Goal: Information Seeking & Learning: Learn about a topic

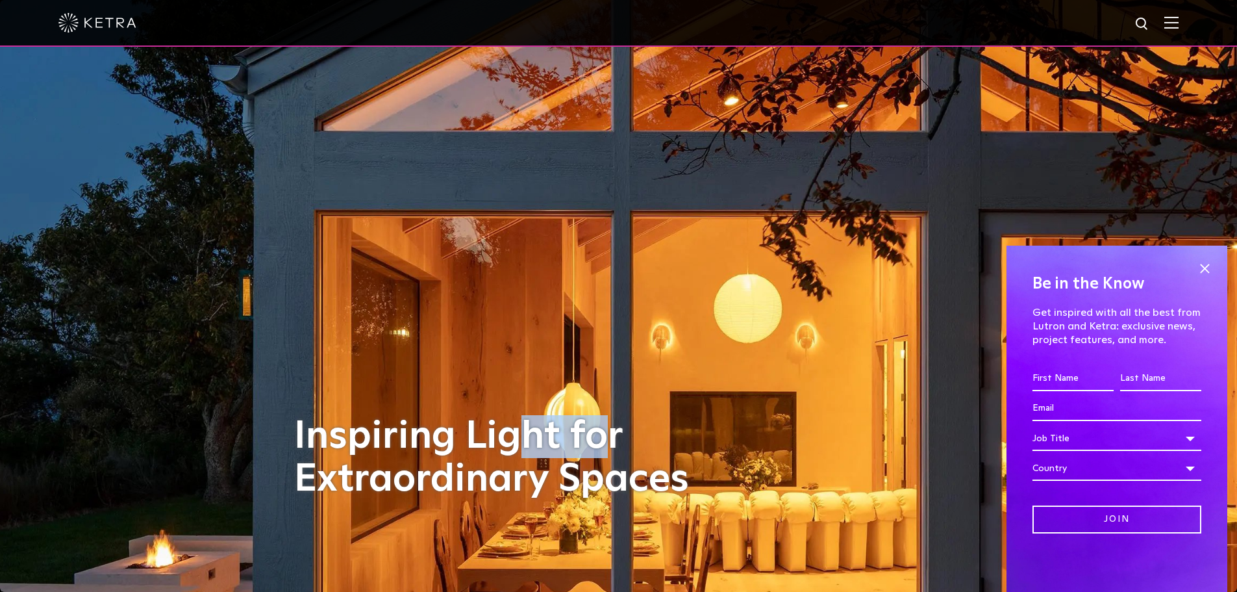
drag, startPoint x: 590, startPoint y: 250, endPoint x: 580, endPoint y: 253, distance: 10.9
click at [530, 240] on div "Inspiring Light for Extraordinary Spaces" at bounding box center [618, 296] width 649 height 592
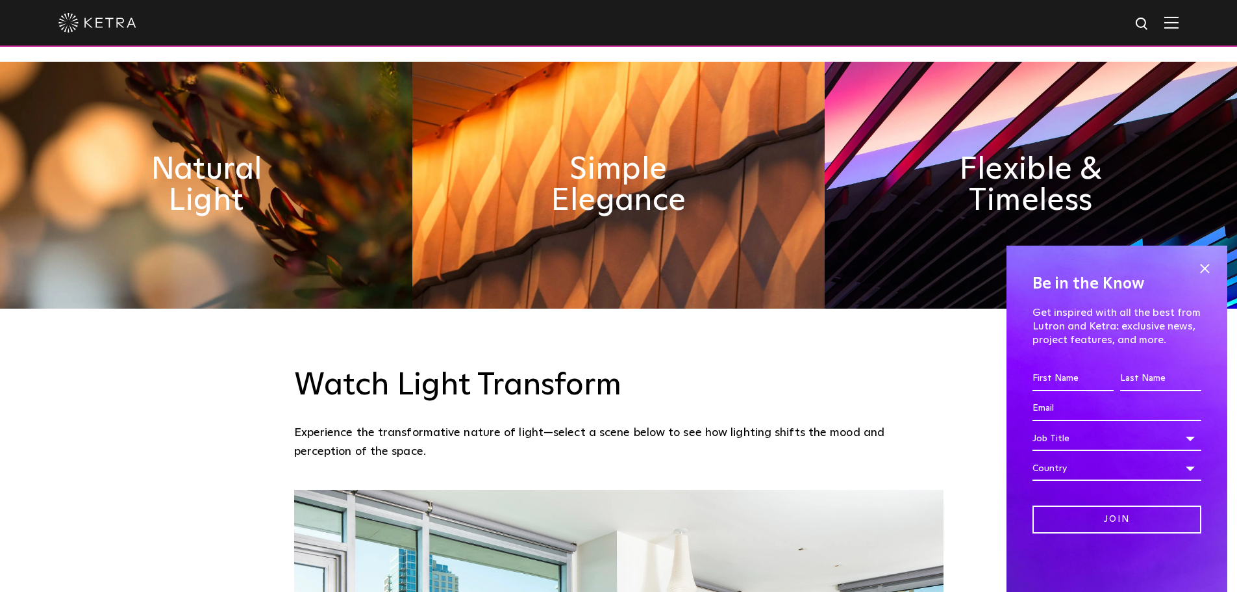
scroll to position [779, 0]
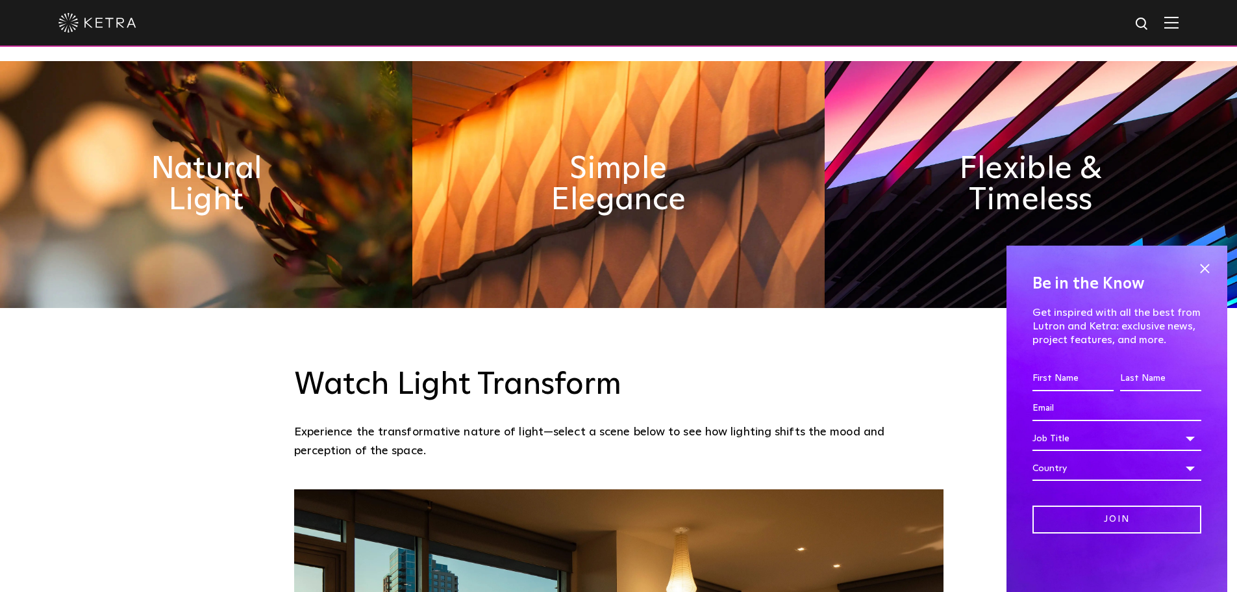
click at [616, 204] on img at bounding box center [618, 184] width 412 height 247
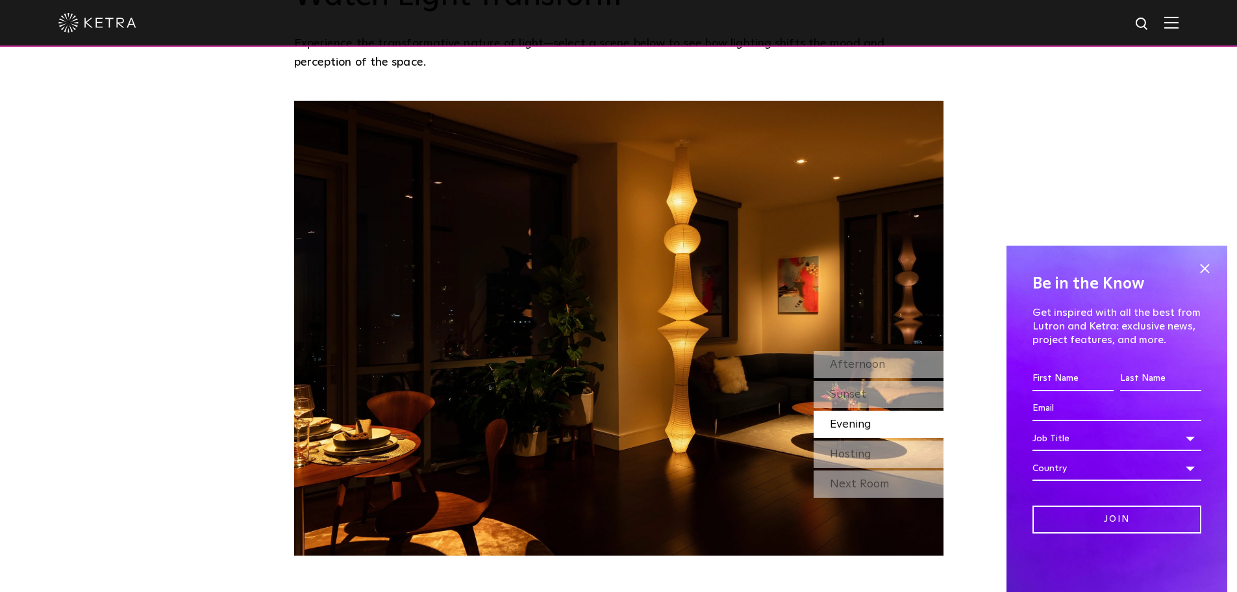
scroll to position [1168, 0]
click at [615, 214] on img at bounding box center [618, 327] width 649 height 455
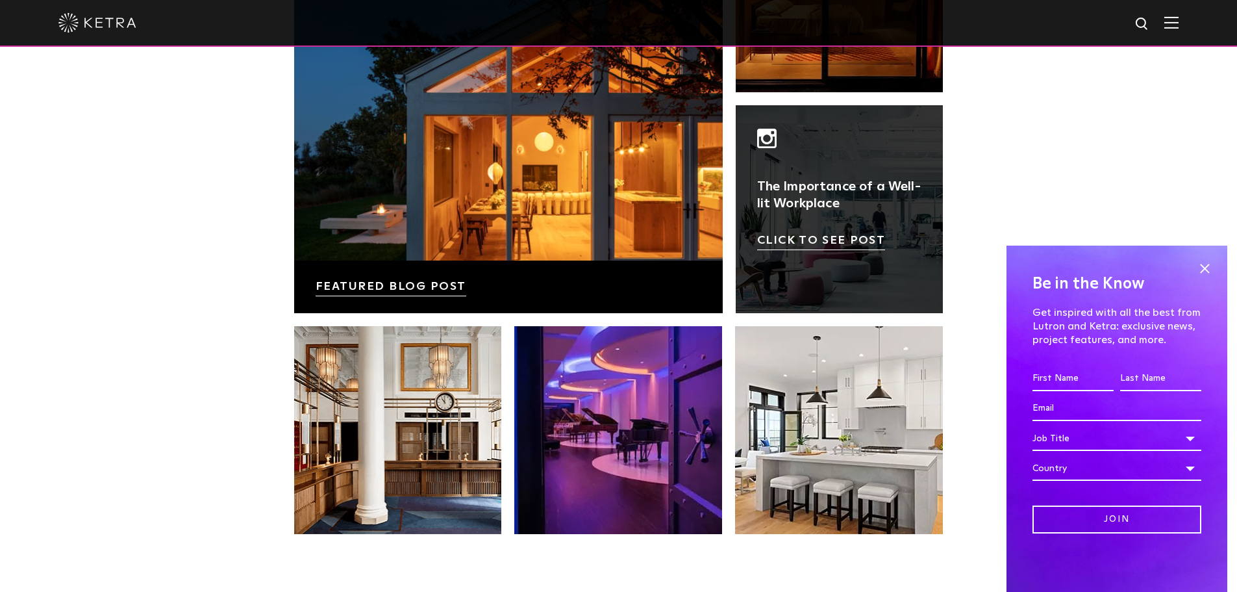
scroll to position [2337, 0]
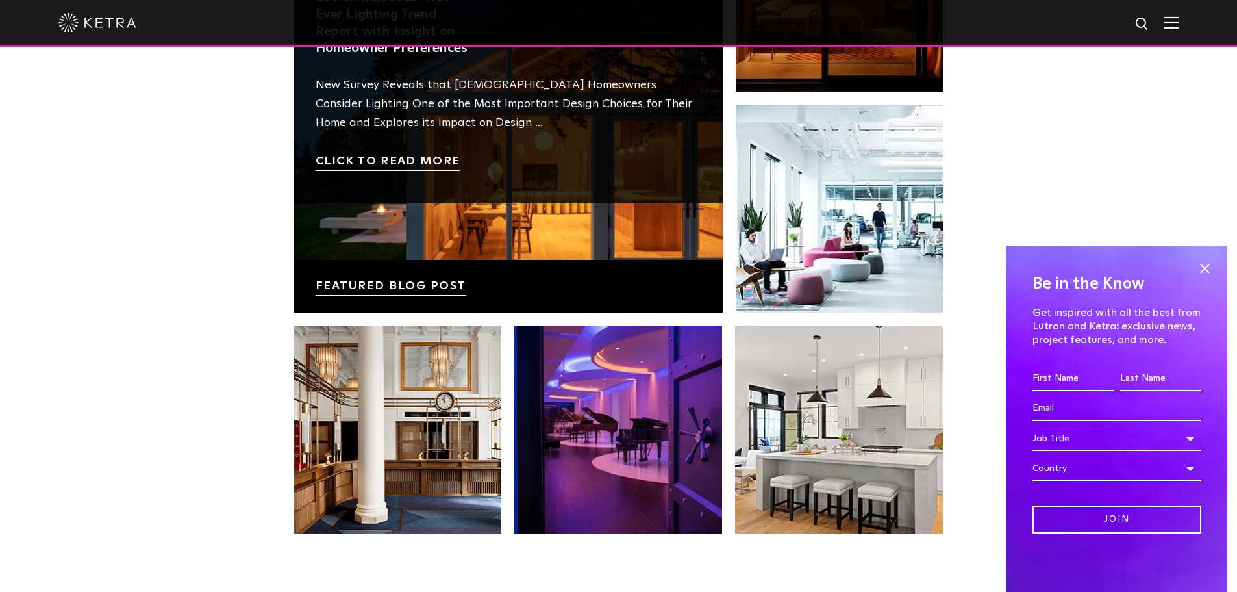
click at [584, 229] on link at bounding box center [508, 98] width 429 height 429
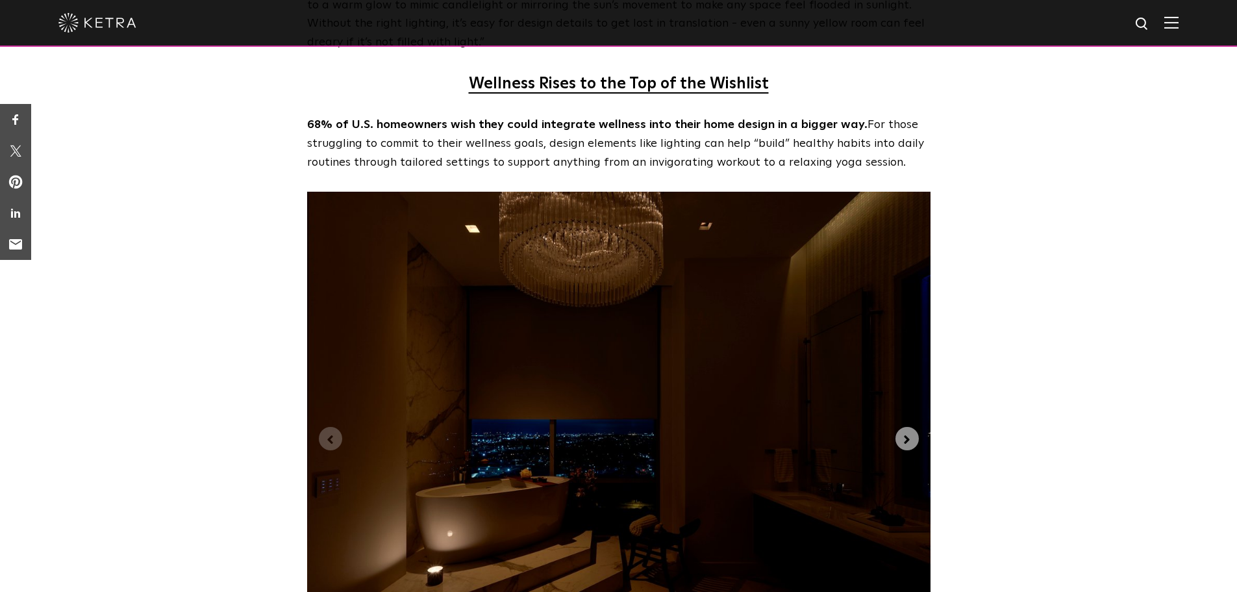
scroll to position [2991, 0]
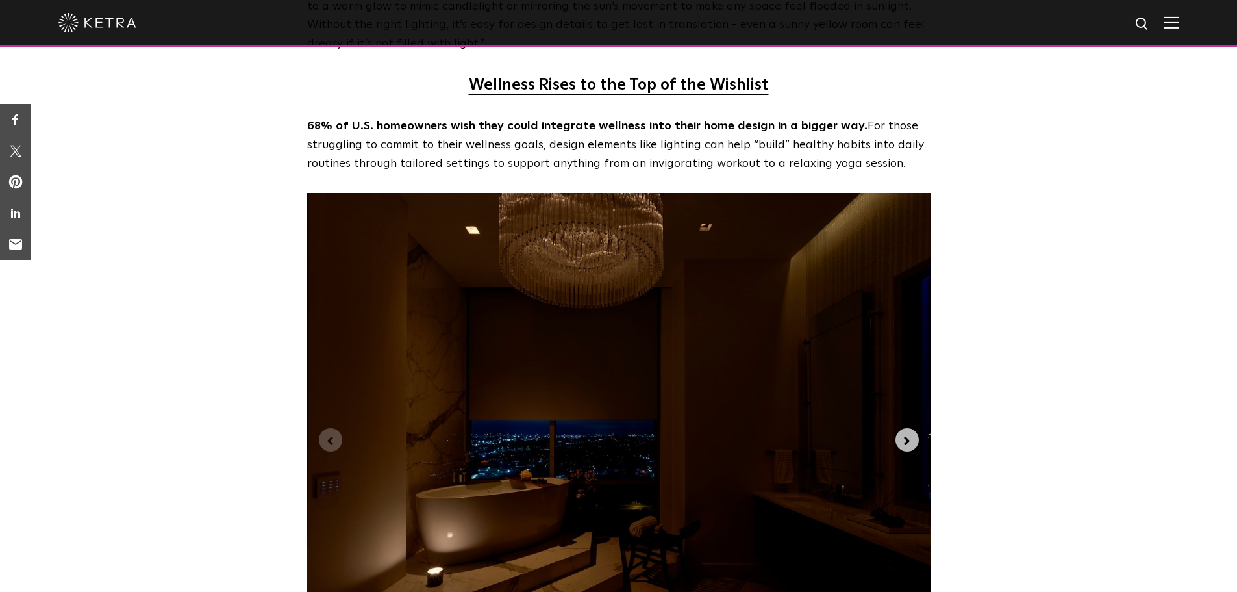
click at [912, 434] on icon "Next slide" at bounding box center [907, 441] width 14 height 14
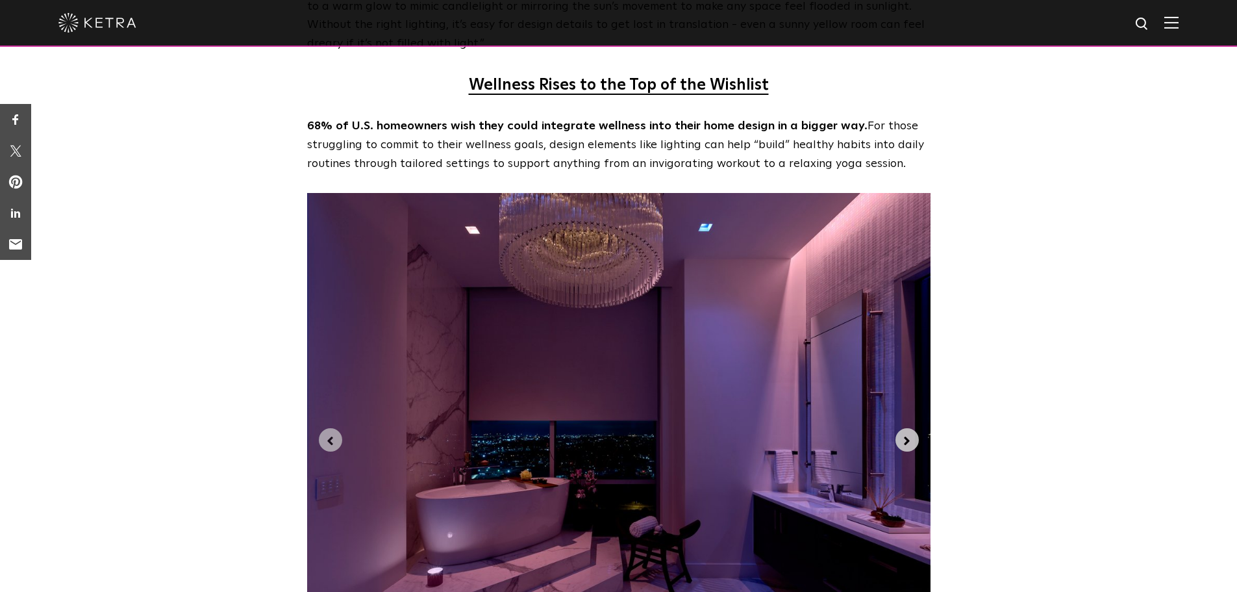
click at [912, 434] on icon "Next slide" at bounding box center [907, 441] width 14 height 14
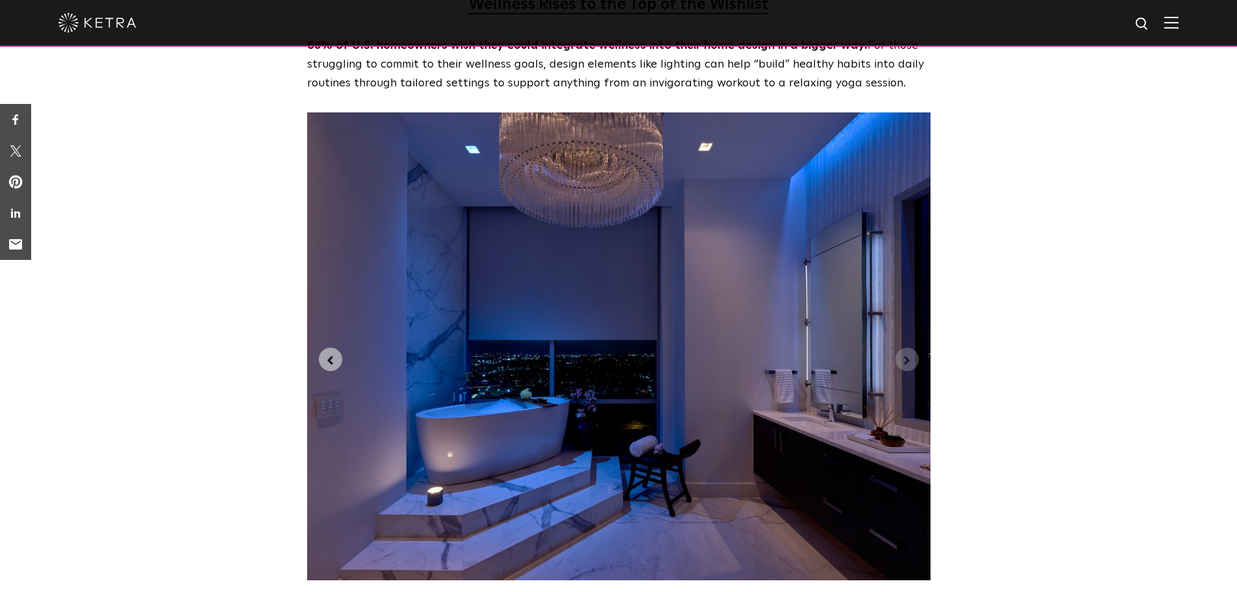
scroll to position [3057, 0]
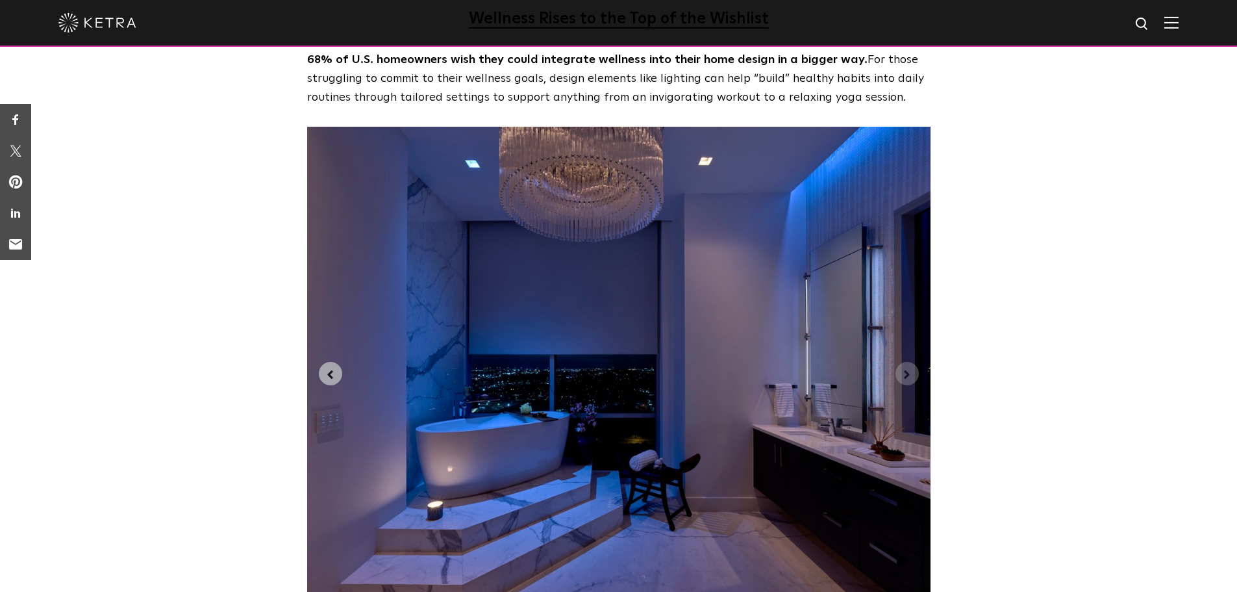
drag, startPoint x: 721, startPoint y: 360, endPoint x: 707, endPoint y: 352, distance: 15.7
click at [707, 352] on img "3 of 3" at bounding box center [618, 361] width 623 height 468
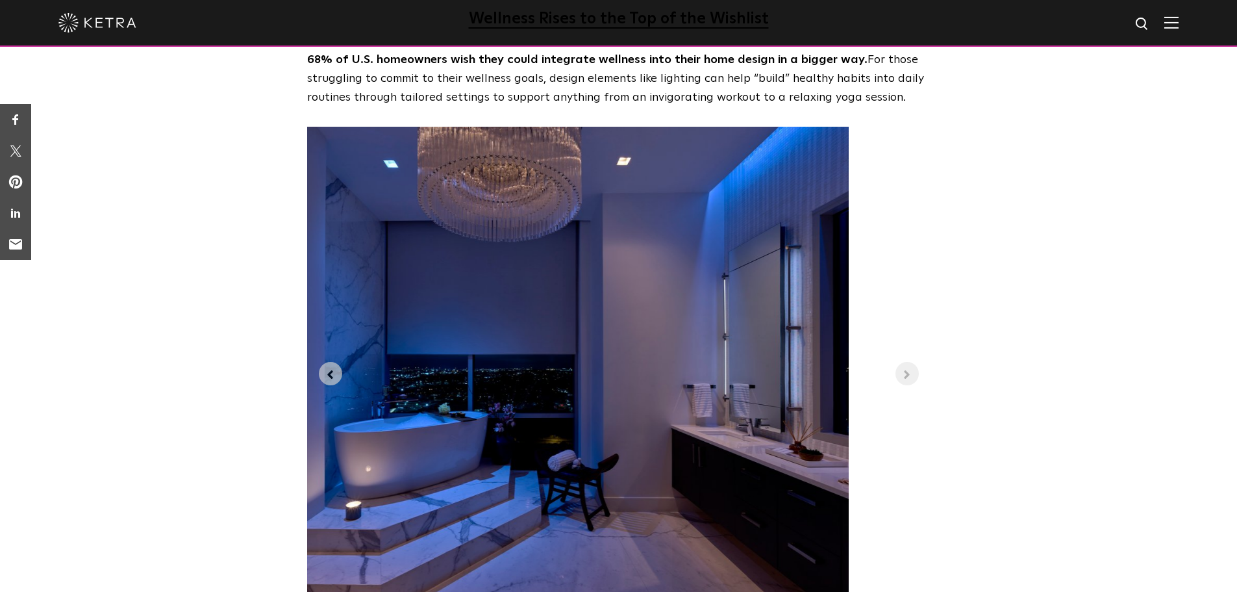
drag, startPoint x: 707, startPoint y: 352, endPoint x: 395, endPoint y: 391, distance: 314.8
click at [364, 388] on img "3 of 3" at bounding box center [536, 361] width 623 height 468
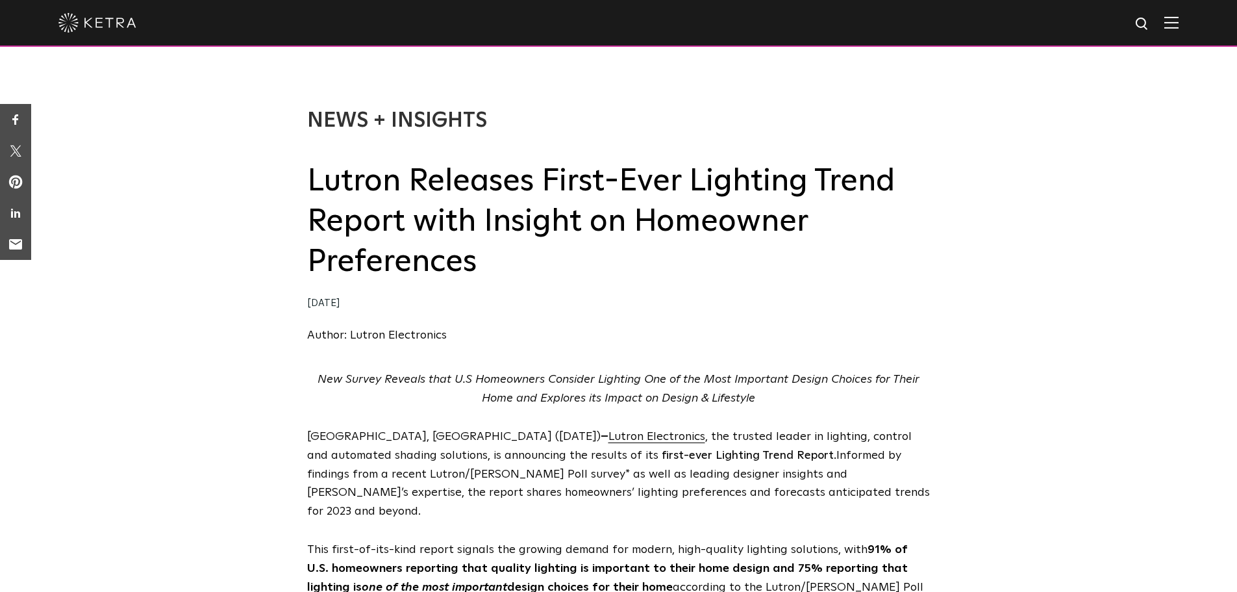
scroll to position [0, 0]
